Goal: Transaction & Acquisition: Purchase product/service

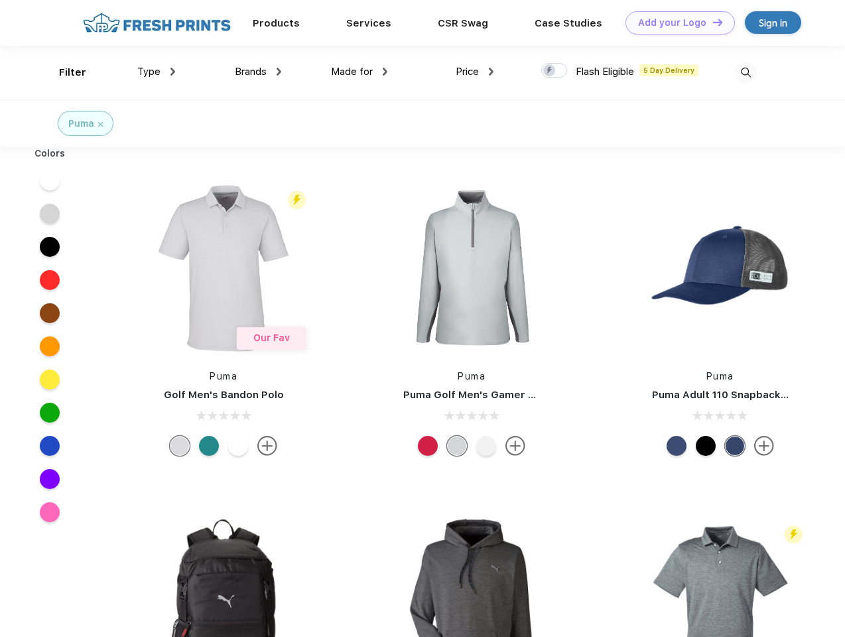
scroll to position [1, 0]
click at [675, 23] on link "Add your Logo Design Tool" at bounding box center [680, 22] width 109 height 23
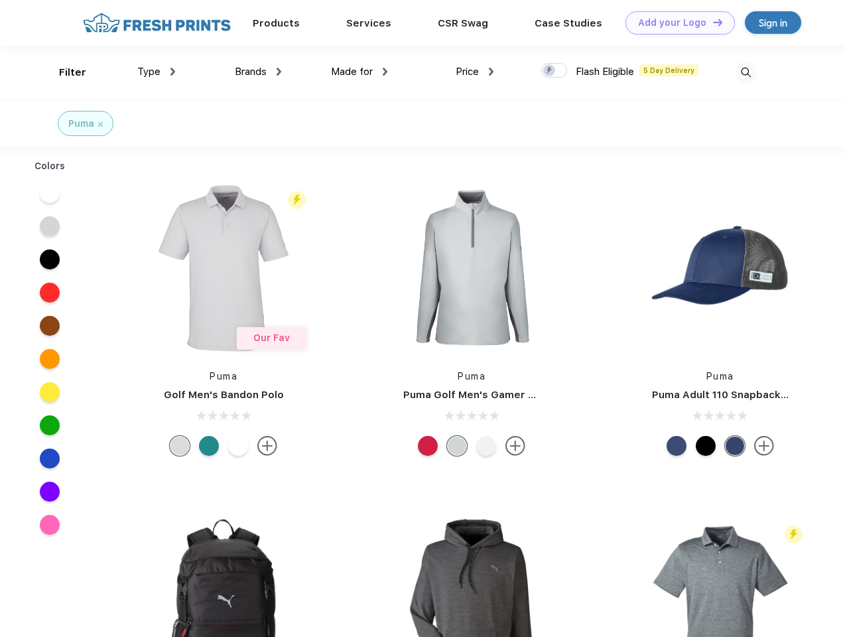
click at [0, 0] on div "Design Tool" at bounding box center [0, 0] width 0 height 0
click at [712, 22] on link "Add your Logo Design Tool" at bounding box center [680, 22] width 109 height 23
click at [64, 72] on div "Filter" at bounding box center [72, 72] width 27 height 15
click at [157, 72] on span "Type" at bounding box center [148, 72] width 23 height 12
click at [258, 72] on span "Brands" at bounding box center [251, 72] width 32 height 12
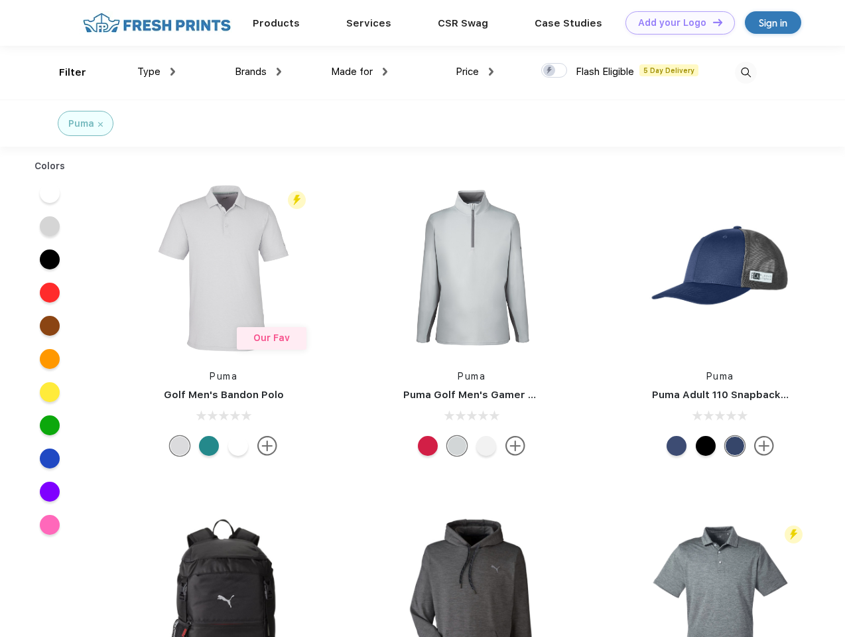
click at [360, 72] on span "Made for" at bounding box center [352, 72] width 42 height 12
click at [475, 72] on span "Price" at bounding box center [467, 72] width 23 height 12
click at [555, 71] on div at bounding box center [554, 70] width 26 height 15
click at [550, 71] on input "checkbox" at bounding box center [545, 66] width 9 height 9
click at [746, 72] on img at bounding box center [746, 73] width 22 height 22
